Goal: Find specific page/section: Find specific page/section

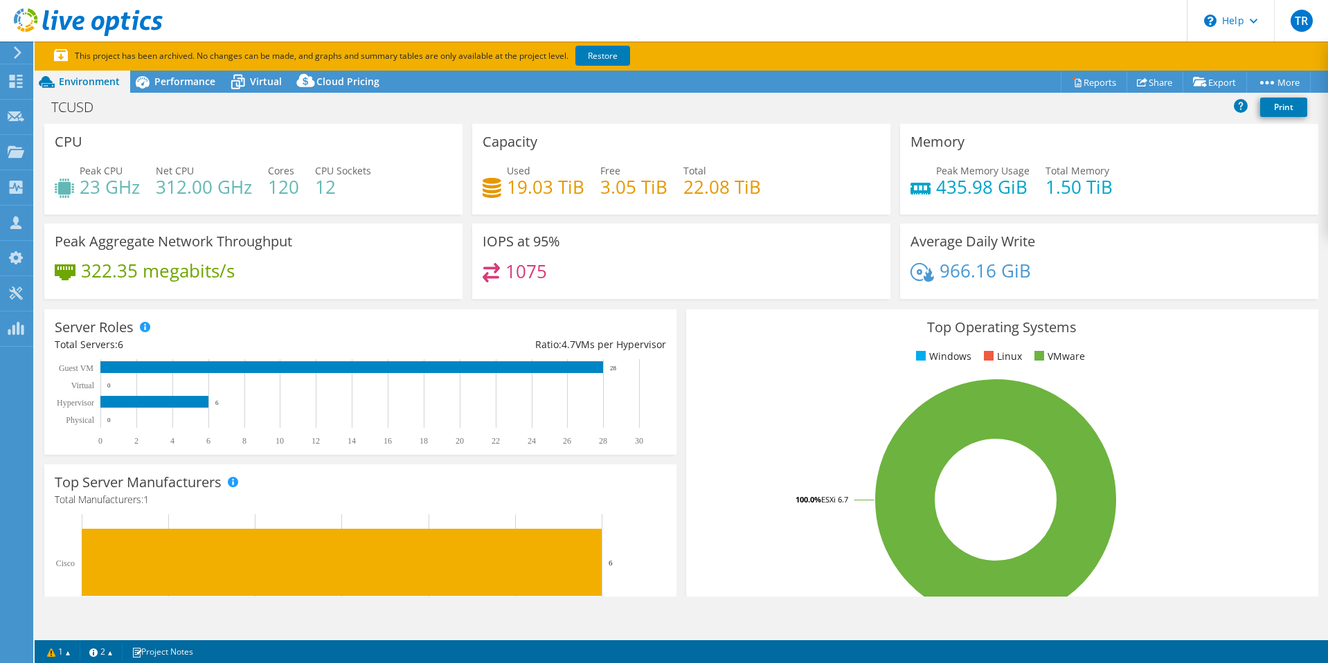
select select "USEast"
select select "USD"
click at [253, 87] on span "Virtual" at bounding box center [266, 81] width 32 height 13
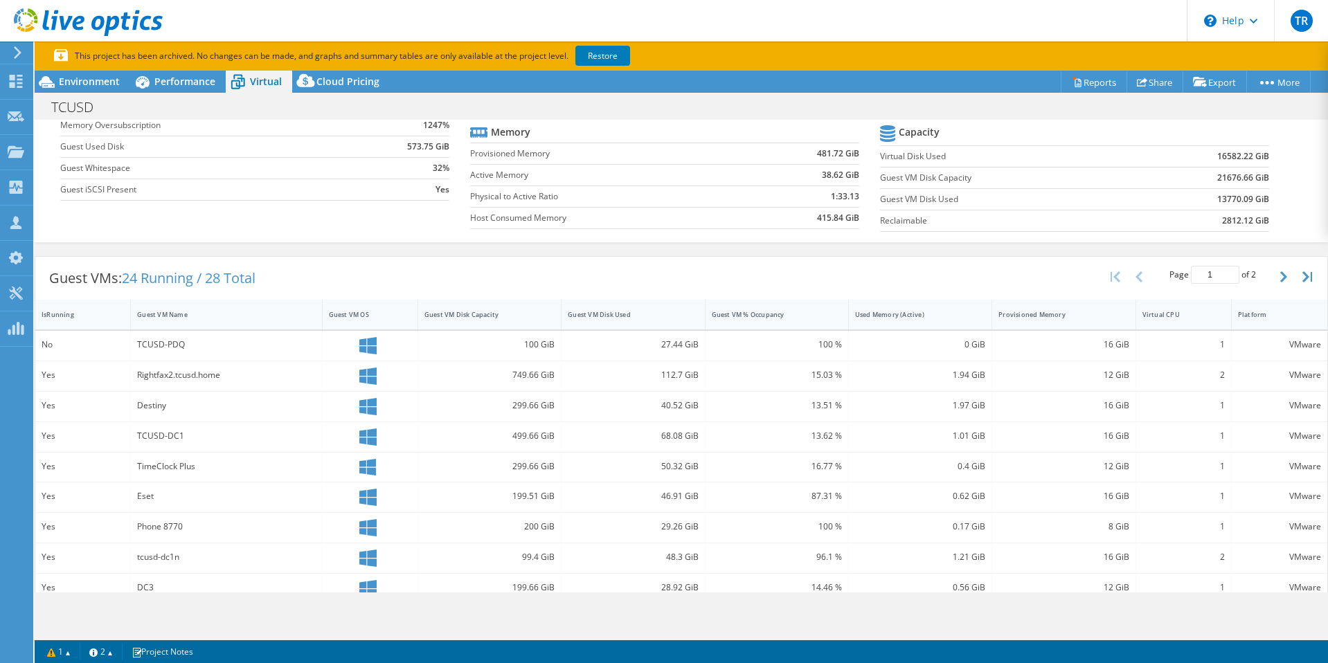
scroll to position [132, 0]
click at [1280, 282] on icon "button" at bounding box center [1283, 280] width 7 height 11
type input "2"
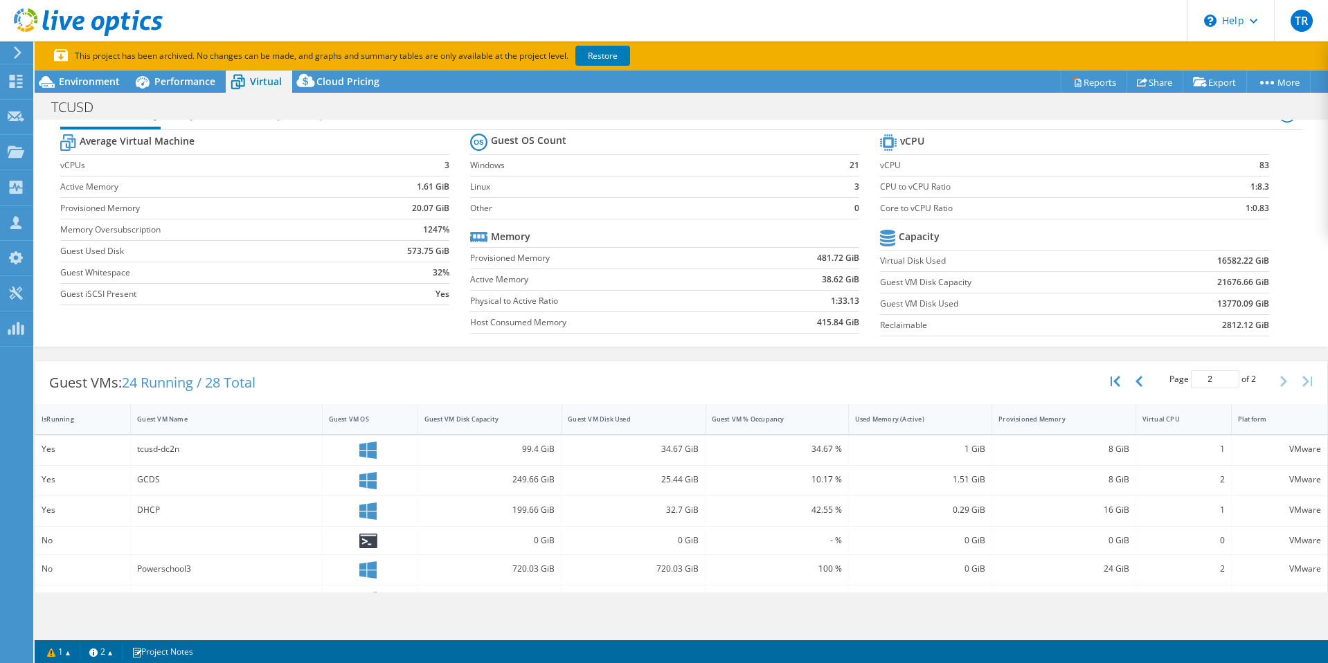
scroll to position [0, 0]
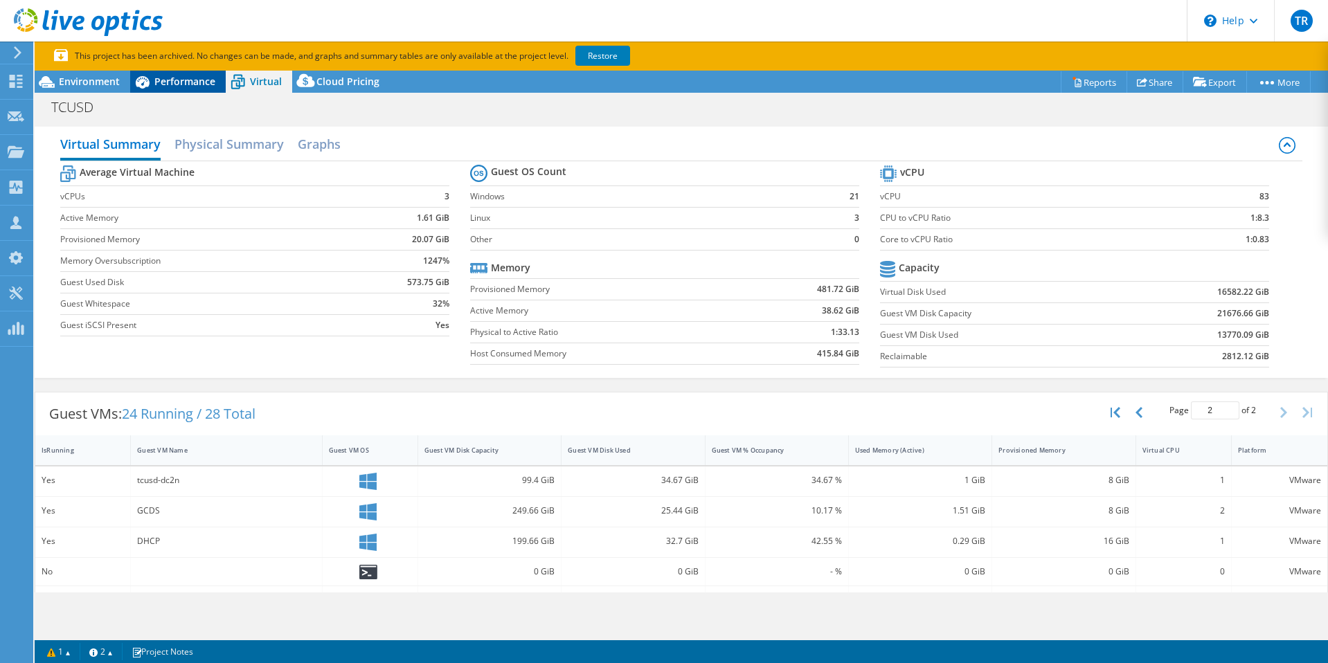
click at [161, 78] on span "Performance" at bounding box center [184, 81] width 61 height 13
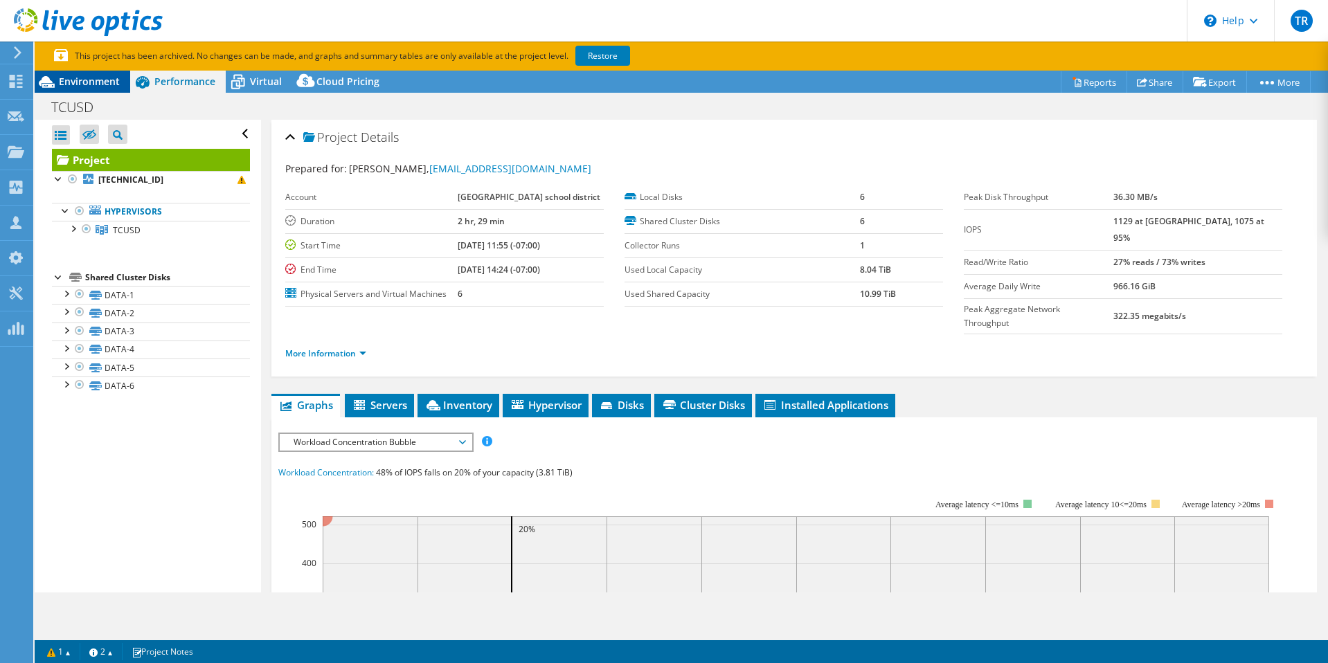
click at [77, 87] on span "Environment" at bounding box center [89, 81] width 61 height 13
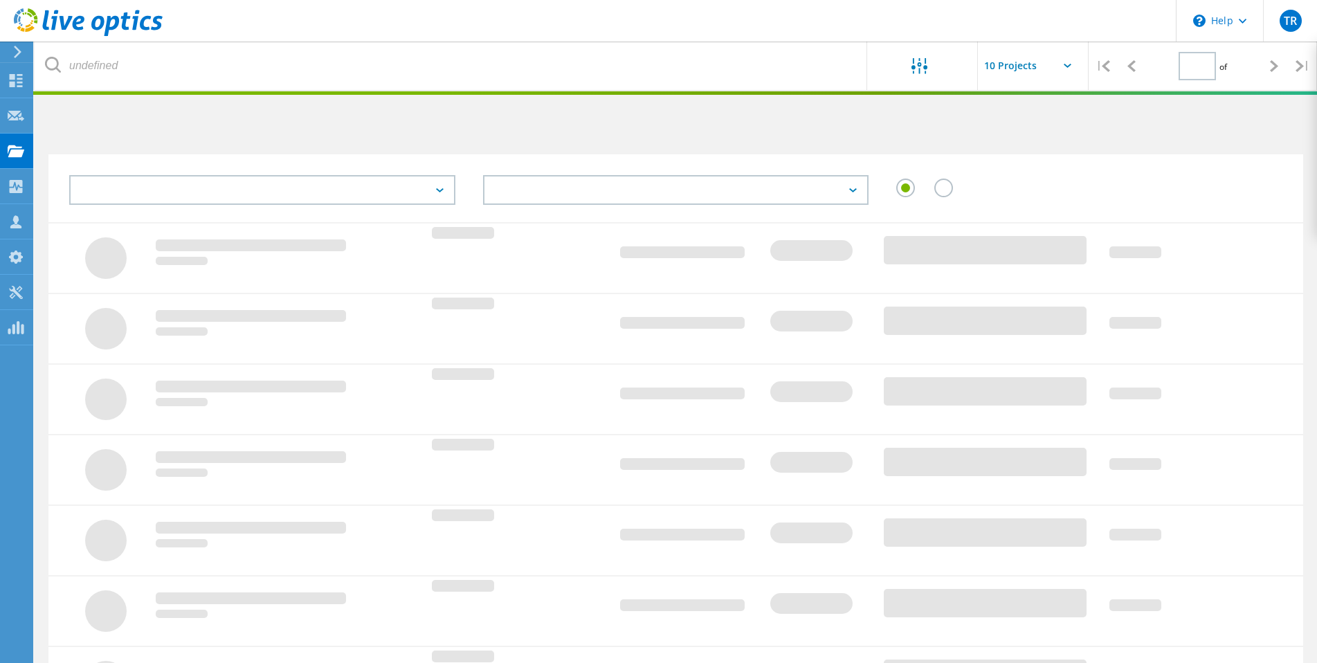
type input "1"
